Goal: Task Accomplishment & Management: Manage account settings

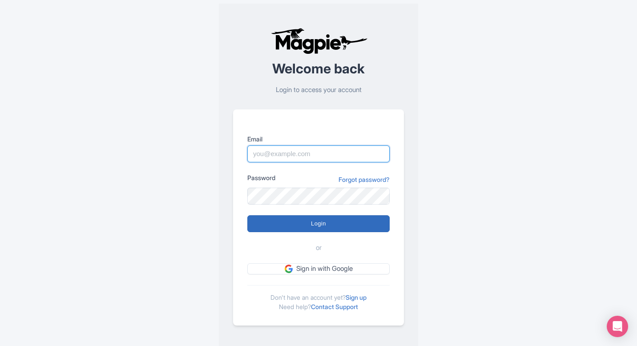
type input "pelin@most-amazing-places.com"
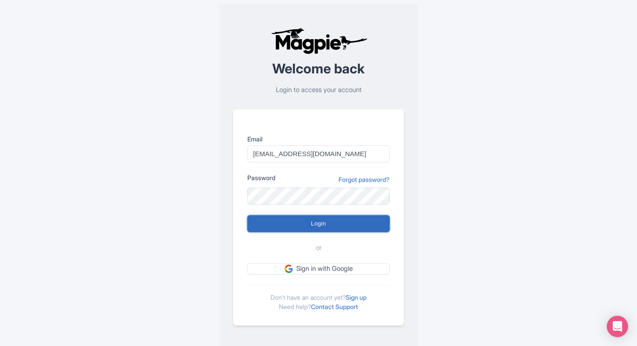
click at [317, 218] on input "Login" at bounding box center [318, 223] width 142 height 17
type input "Logging in..."
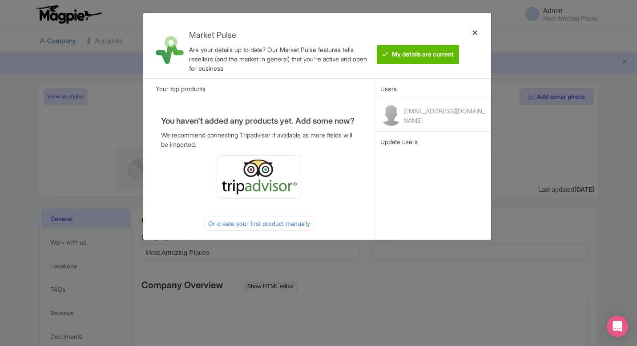
click at [476, 33] on div at bounding box center [474, 45] width 21 height 51
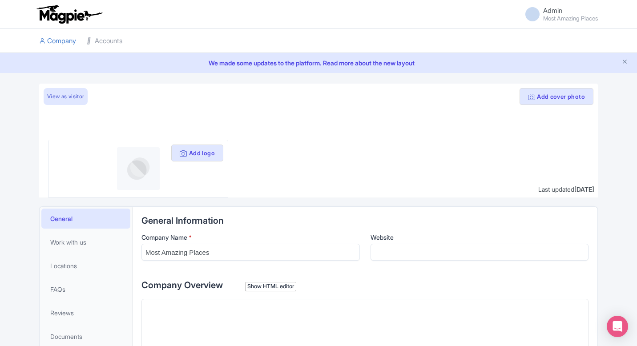
click at [471, 31] on li at bounding box center [365, 41] width 475 height 24
click at [106, 42] on link "Accounts" at bounding box center [105, 41] width 36 height 24
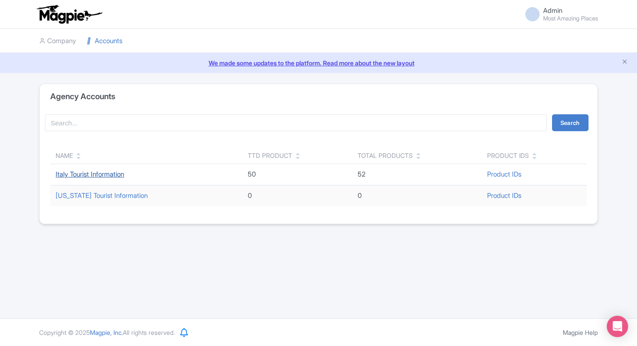
click at [81, 173] on link "Italy Tourist Information" at bounding box center [90, 174] width 69 height 8
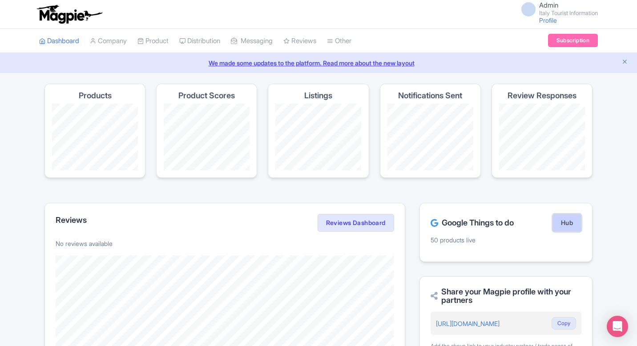
click at [560, 222] on link "Hub" at bounding box center [566, 223] width 29 height 18
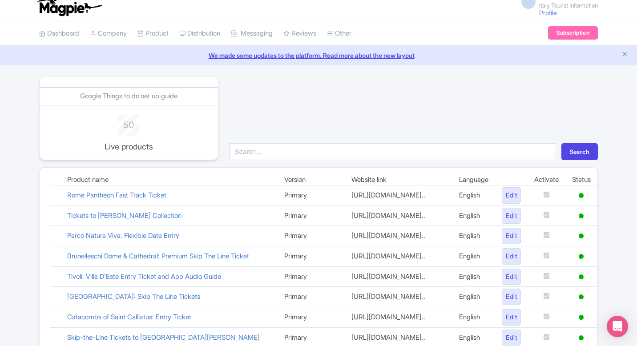
scroll to position [1, 0]
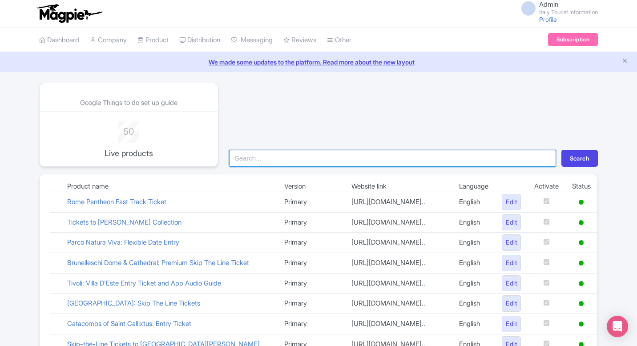
click at [272, 162] on input "search" at bounding box center [392, 158] width 327 height 17
type input "herc"
click at [561, 150] on button "Search" at bounding box center [579, 158] width 36 height 17
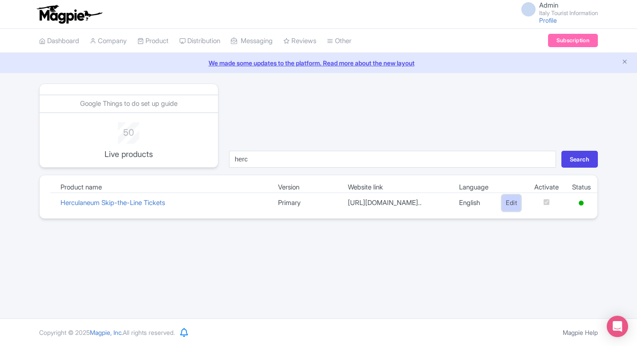
click at [509, 209] on link "Edit" at bounding box center [511, 203] width 19 height 16
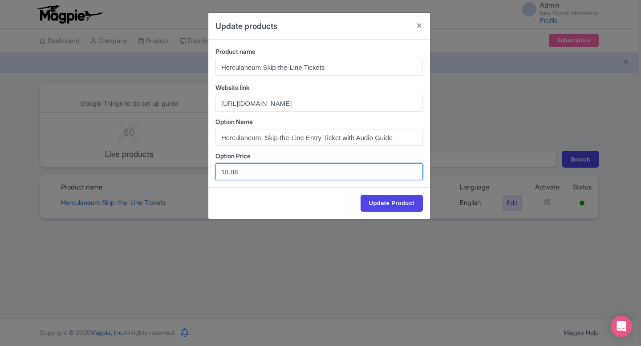
drag, startPoint x: 255, startPoint y: 170, endPoint x: 197, endPoint y: 170, distance: 58.7
click at [197, 170] on div "Update products Product name Herculaneum Skip-the-Line Tickets Website link htt…" at bounding box center [320, 173] width 641 height 346
paste input "5.22"
type input "15.22"
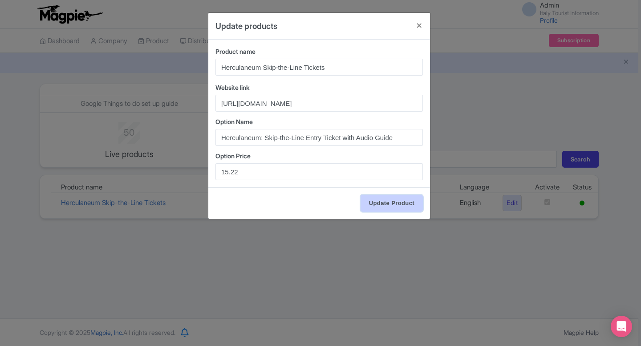
click at [384, 199] on input "Update Product" at bounding box center [391, 203] width 62 height 17
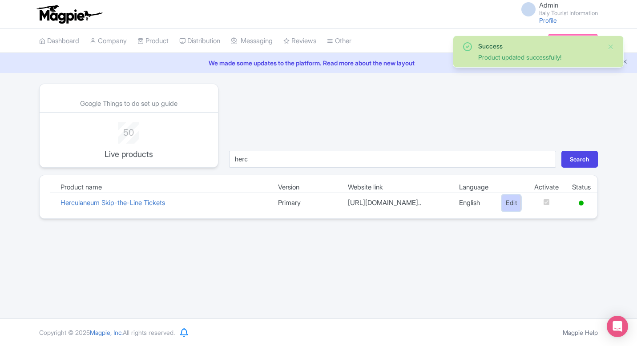
click at [502, 211] on link "Edit" at bounding box center [511, 203] width 19 height 16
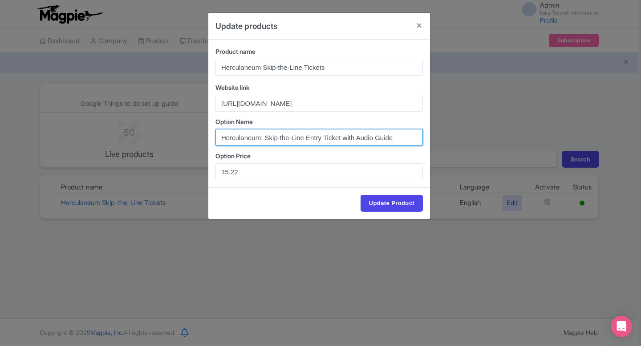
click at [263, 137] on input "Herculaneum: Skip-the-Line Entry Ticket with Audio Guide" at bounding box center [318, 137] width 207 height 17
click at [302, 136] on input "Herculaneum Skip-the-Line Entry Ticket with Audio Guide" at bounding box center [318, 137] width 207 height 17
click at [310, 139] on input "Herculaneum Skip-the-Line Entry Ticket with Audio Guide" at bounding box center [318, 137] width 207 height 17
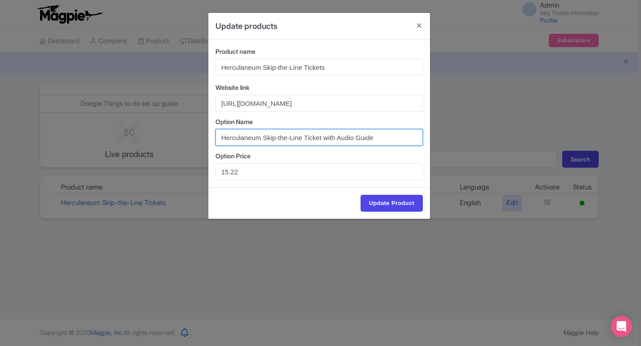
drag, startPoint x: 326, startPoint y: 139, endPoint x: 406, endPoint y: 139, distance: 80.1
click at [406, 139] on input "Herculaneum Skip-the-Line Ticket with Audio Guide" at bounding box center [318, 137] width 207 height 17
type input "Herculaneum Skip-the-Line Ticket"
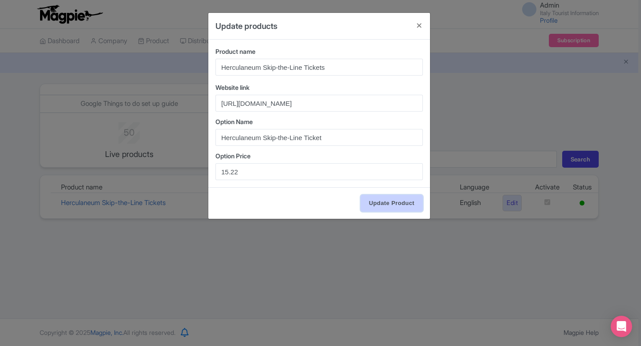
click at [395, 200] on input "Update Product" at bounding box center [391, 203] width 62 height 17
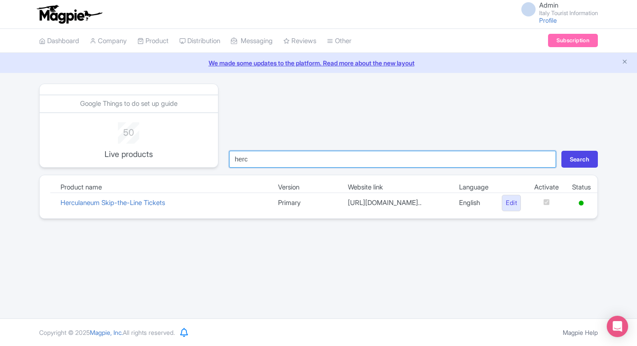
click at [291, 161] on input "herc" at bounding box center [392, 159] width 327 height 17
type input "lego"
click at [561, 151] on button "Search" at bounding box center [579, 159] width 36 height 17
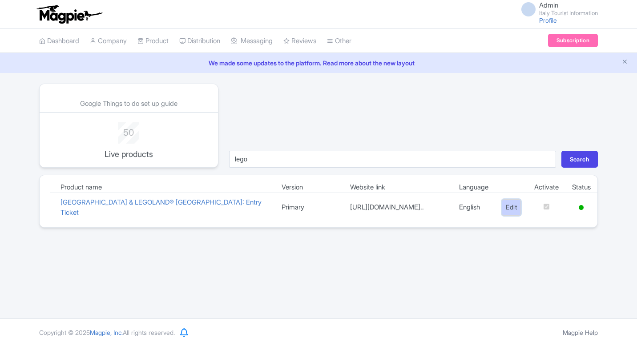
click at [510, 208] on link "Edit" at bounding box center [511, 207] width 19 height 16
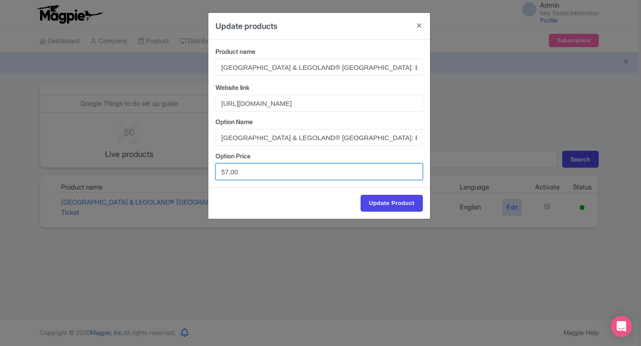
click at [227, 172] on input "57.00" at bounding box center [318, 171] width 207 height 17
type input "59.00"
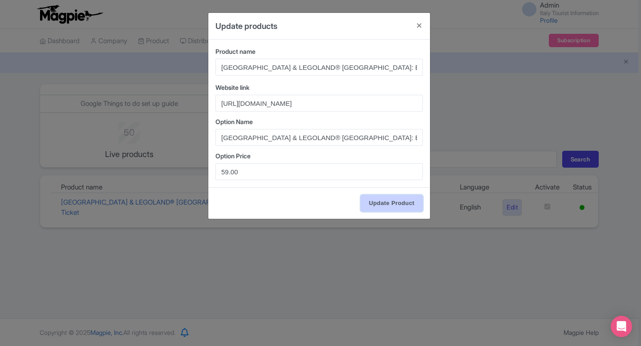
click at [395, 206] on input "Update Product" at bounding box center [391, 203] width 62 height 17
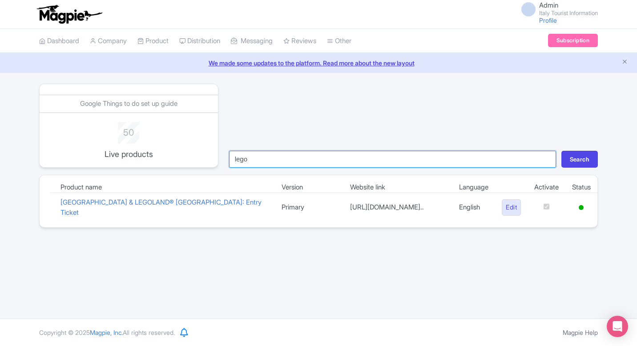
click at [285, 159] on input "lego" at bounding box center [392, 159] width 327 height 17
type input "marc"
click at [561, 151] on button "Search" at bounding box center [579, 159] width 36 height 17
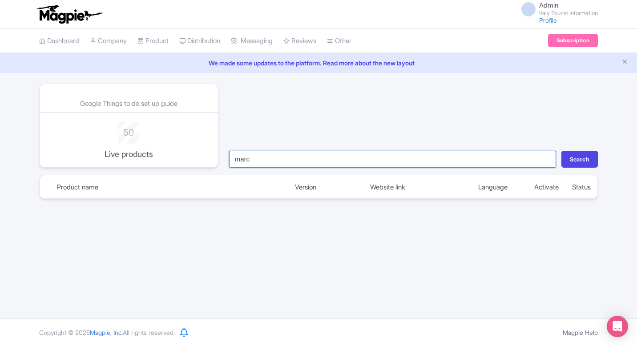
click at [269, 167] on input "marc" at bounding box center [392, 159] width 327 height 17
click at [266, 163] on input "marc" at bounding box center [392, 159] width 327 height 17
type input "mark"
click at [561, 151] on button "Search" at bounding box center [579, 159] width 36 height 17
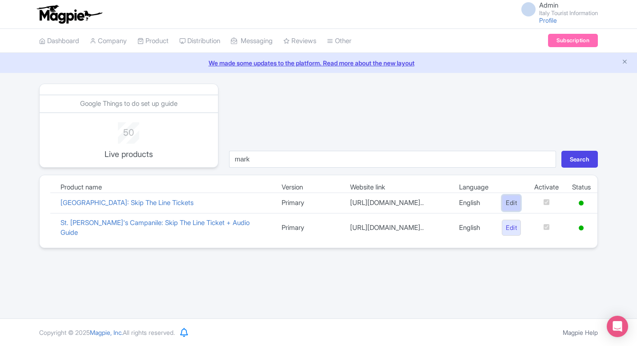
click at [504, 205] on link "Edit" at bounding box center [511, 203] width 19 height 16
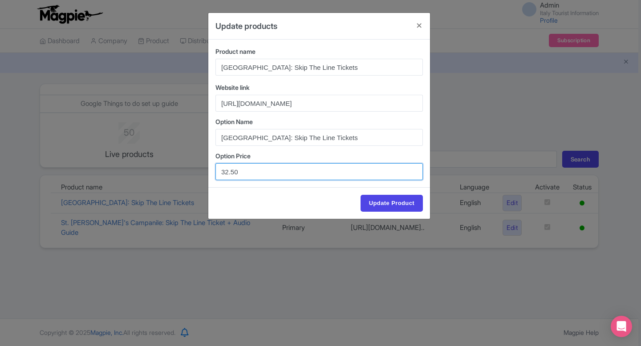
click at [227, 171] on input "32.50" at bounding box center [318, 171] width 207 height 17
click at [232, 172] on input "39.50" at bounding box center [318, 171] width 207 height 17
type input "39.00"
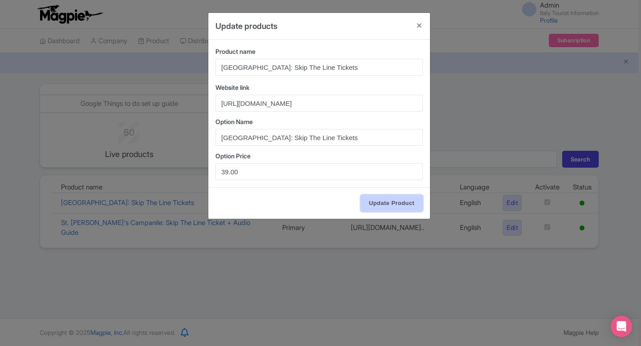
click at [409, 205] on input "Update Product" at bounding box center [391, 203] width 62 height 17
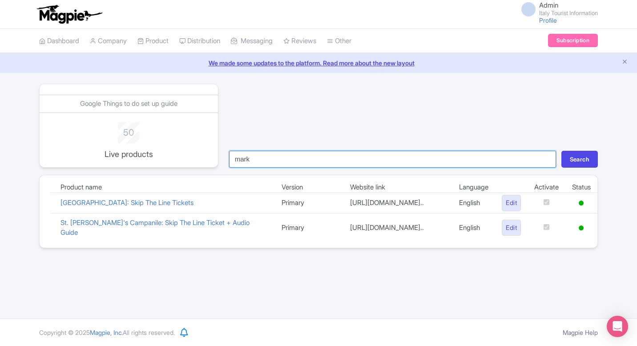
click at [284, 165] on input "mark" at bounding box center [392, 159] width 327 height 17
type input "vat"
click at [561, 151] on button "Search" at bounding box center [579, 159] width 36 height 17
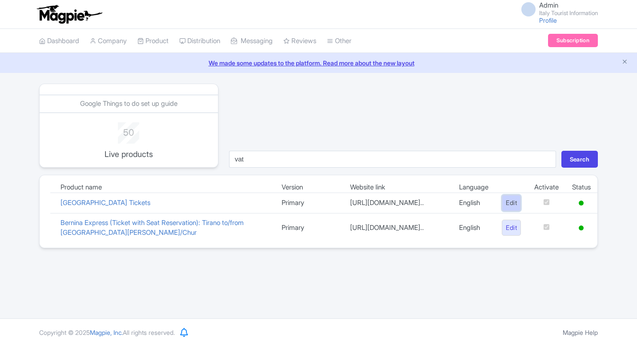
click at [502, 206] on link "Edit" at bounding box center [511, 203] width 19 height 16
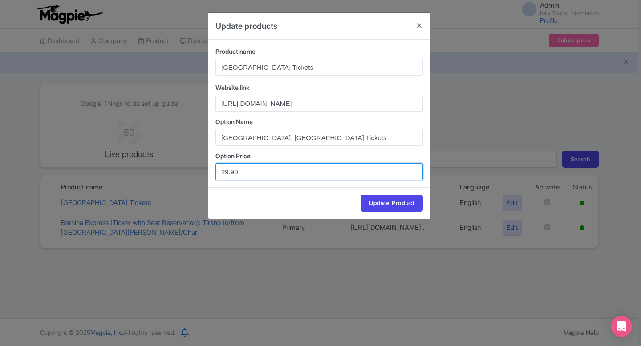
drag, startPoint x: 227, startPoint y: 172, endPoint x: 206, endPoint y: 172, distance: 20.9
click at [206, 172] on div "Update products Product name Vatican Museums & Sistine Chapel Tickets Website l…" at bounding box center [320, 173] width 641 height 346
type input "37.90"
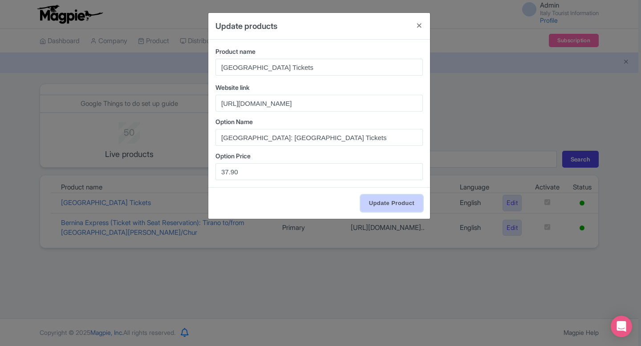
click at [397, 205] on input "Update Product" at bounding box center [391, 203] width 62 height 17
